Goal: Find specific page/section: Find specific page/section

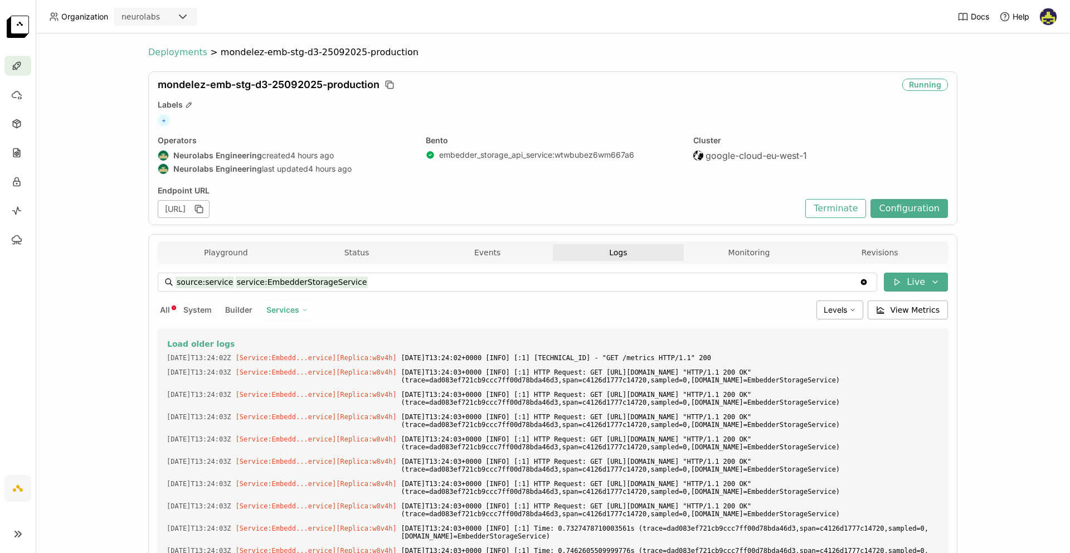
click at [169, 49] on span "Deployments" at bounding box center [177, 52] width 59 height 11
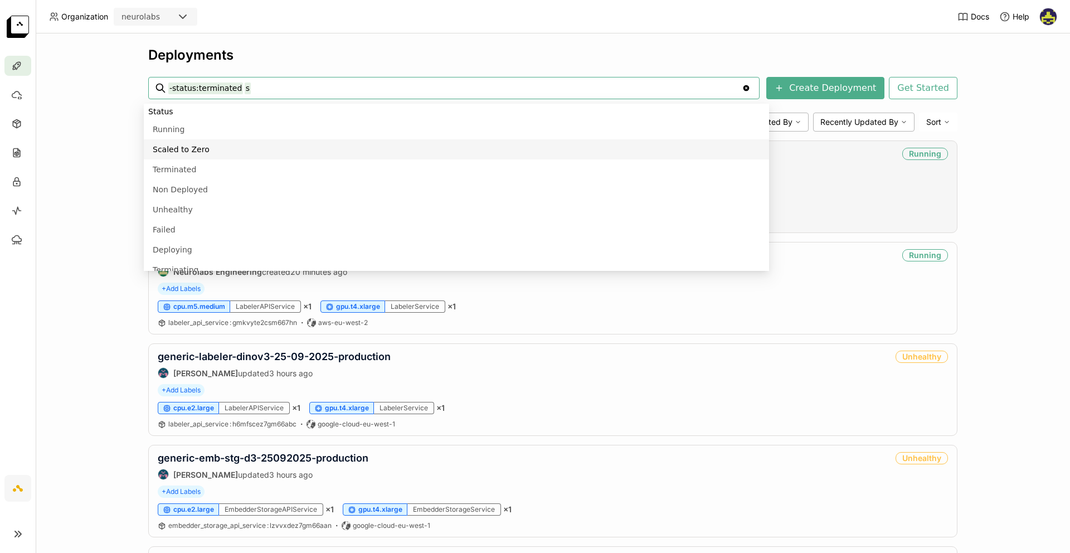
scroll to position [622, 0]
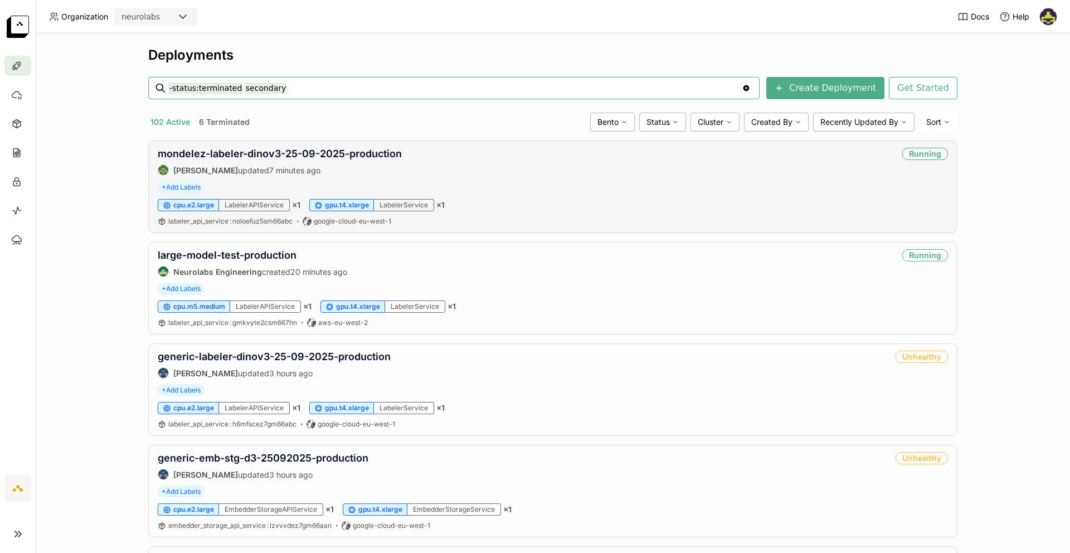
type input "-status:terminated secondary"
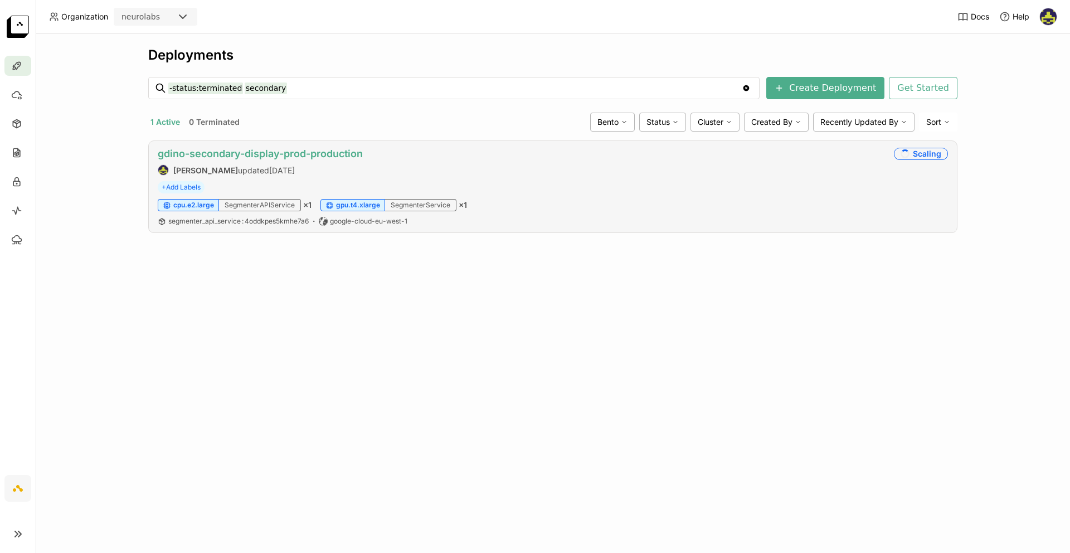
click at [324, 152] on link "gdino-secondary-display-prod-production" at bounding box center [260, 154] width 205 height 12
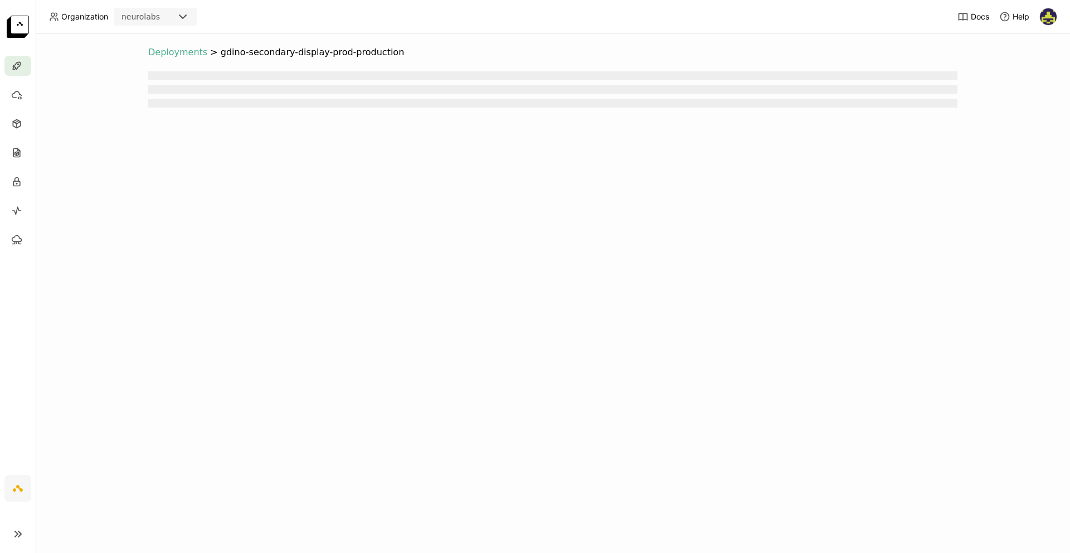
click at [186, 52] on span "Deployments" at bounding box center [177, 52] width 59 height 11
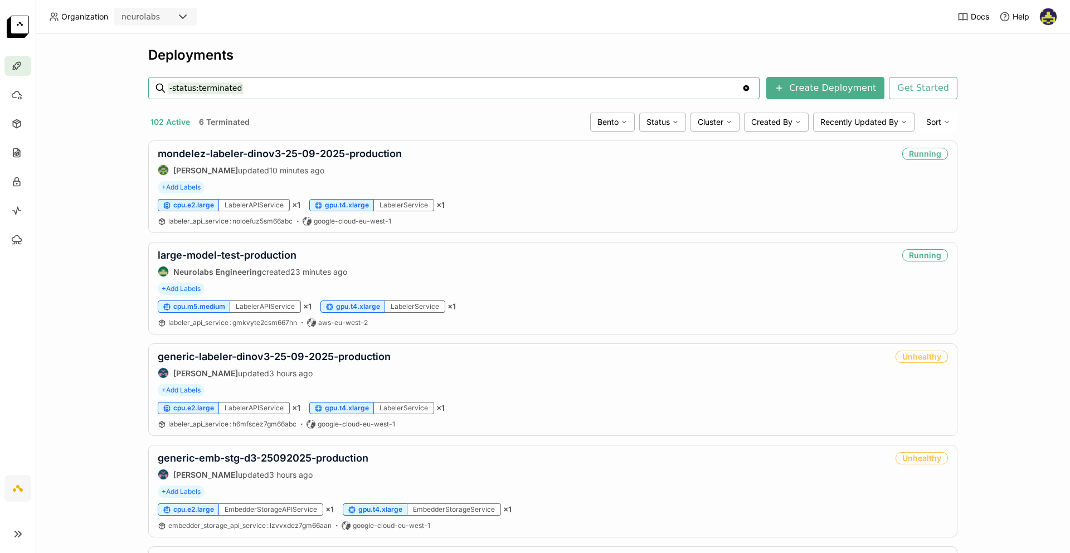
click at [382, 90] on input "-status:terminated" at bounding box center [455, 88] width 574 height 18
type input "-status:terminated confect"
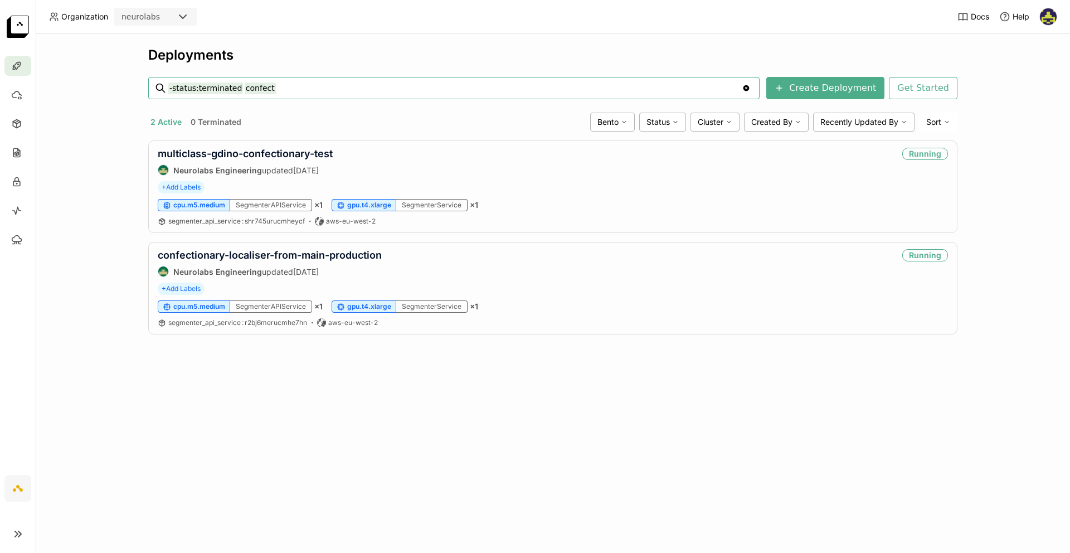
click at [246, 89] on input "-status:terminated confect" at bounding box center [455, 88] width 574 height 18
type input "-status:terminated secondary"
